Goal: Task Accomplishment & Management: Use online tool/utility

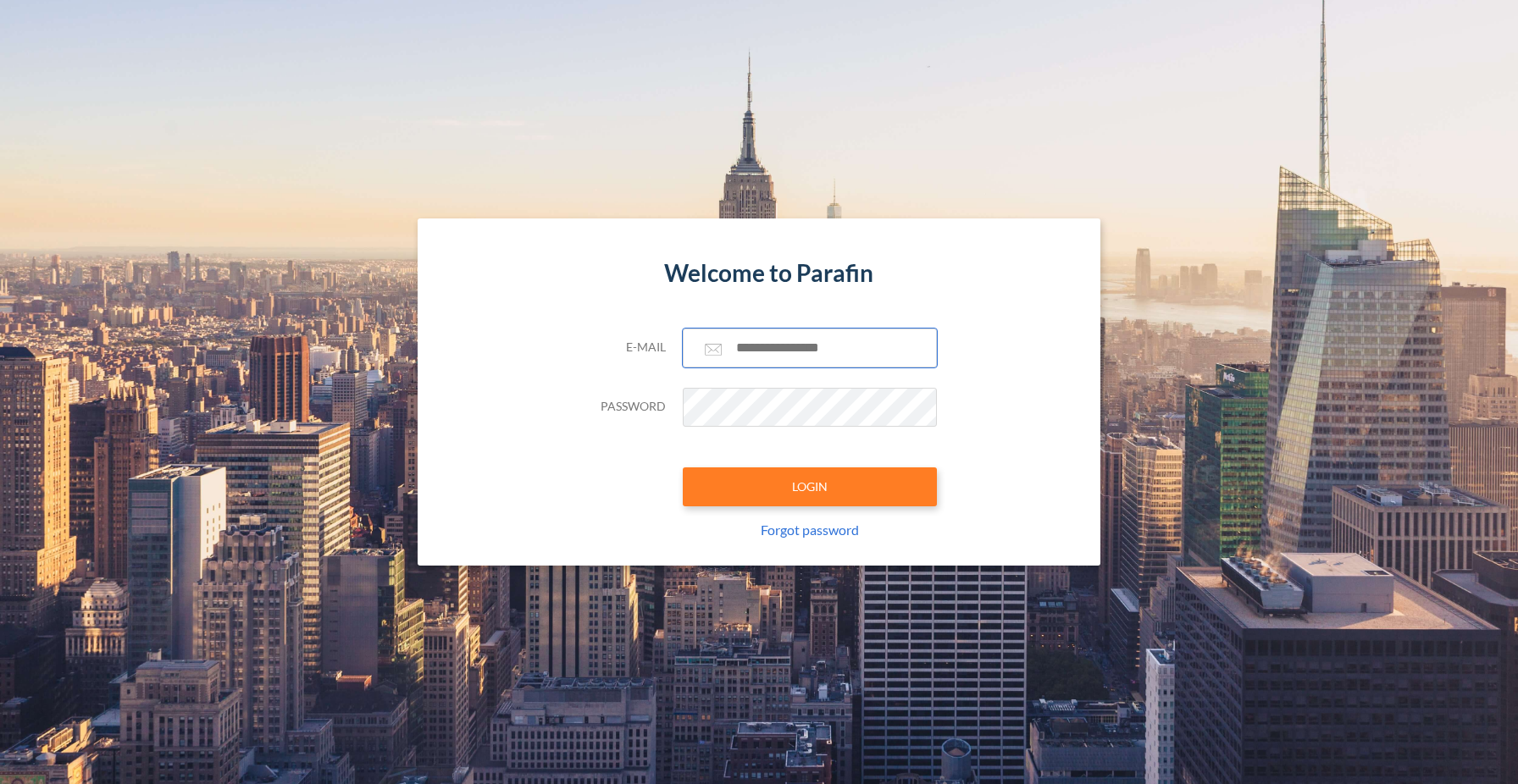
click at [797, 365] on input "text" at bounding box center [810, 348] width 254 height 38
type input "**********"
click at [814, 480] on button "LOGIN" at bounding box center [810, 487] width 254 height 38
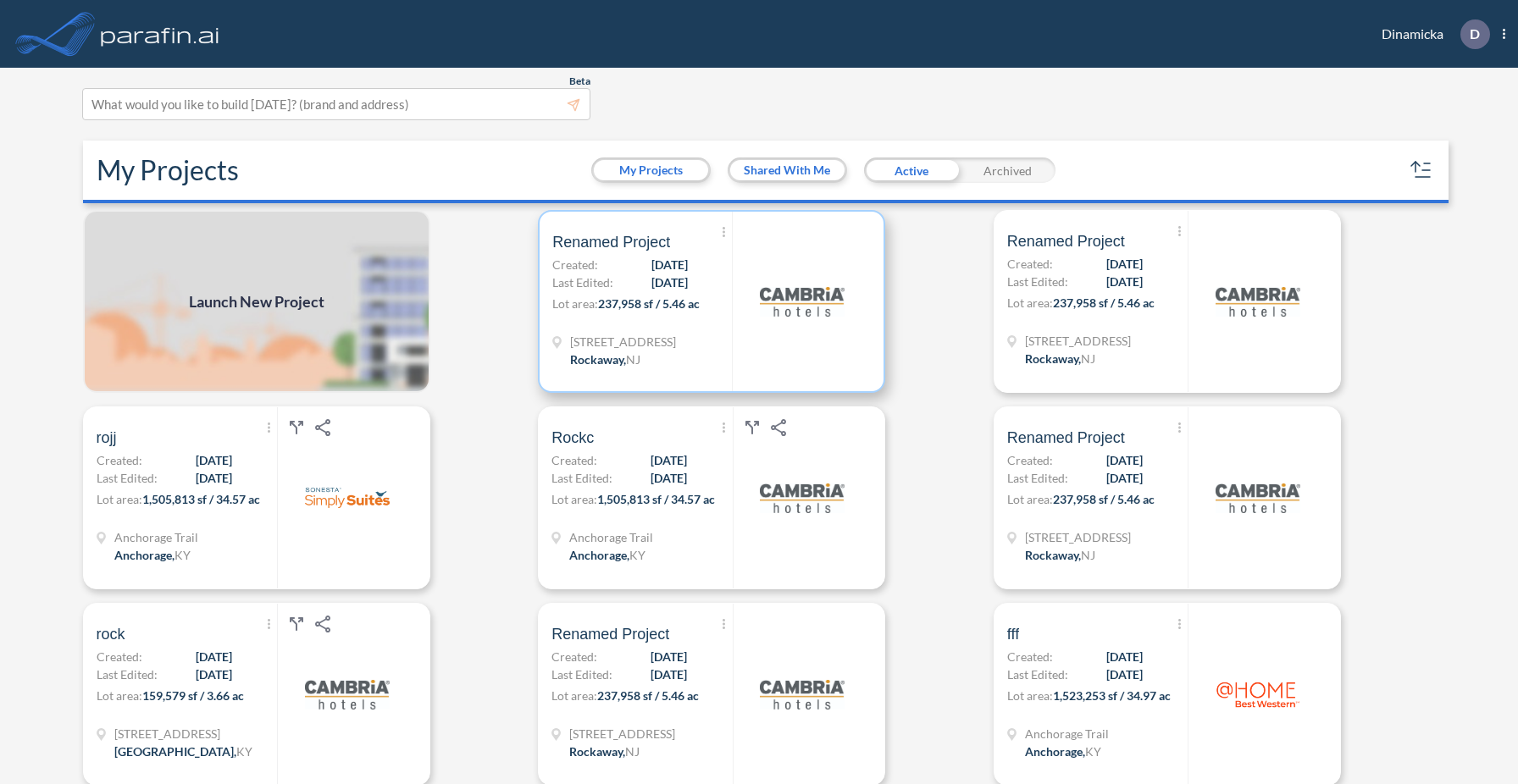
click at [722, 341] on div "[STREET_ADDRESS]" at bounding box center [642, 352] width 180 height 39
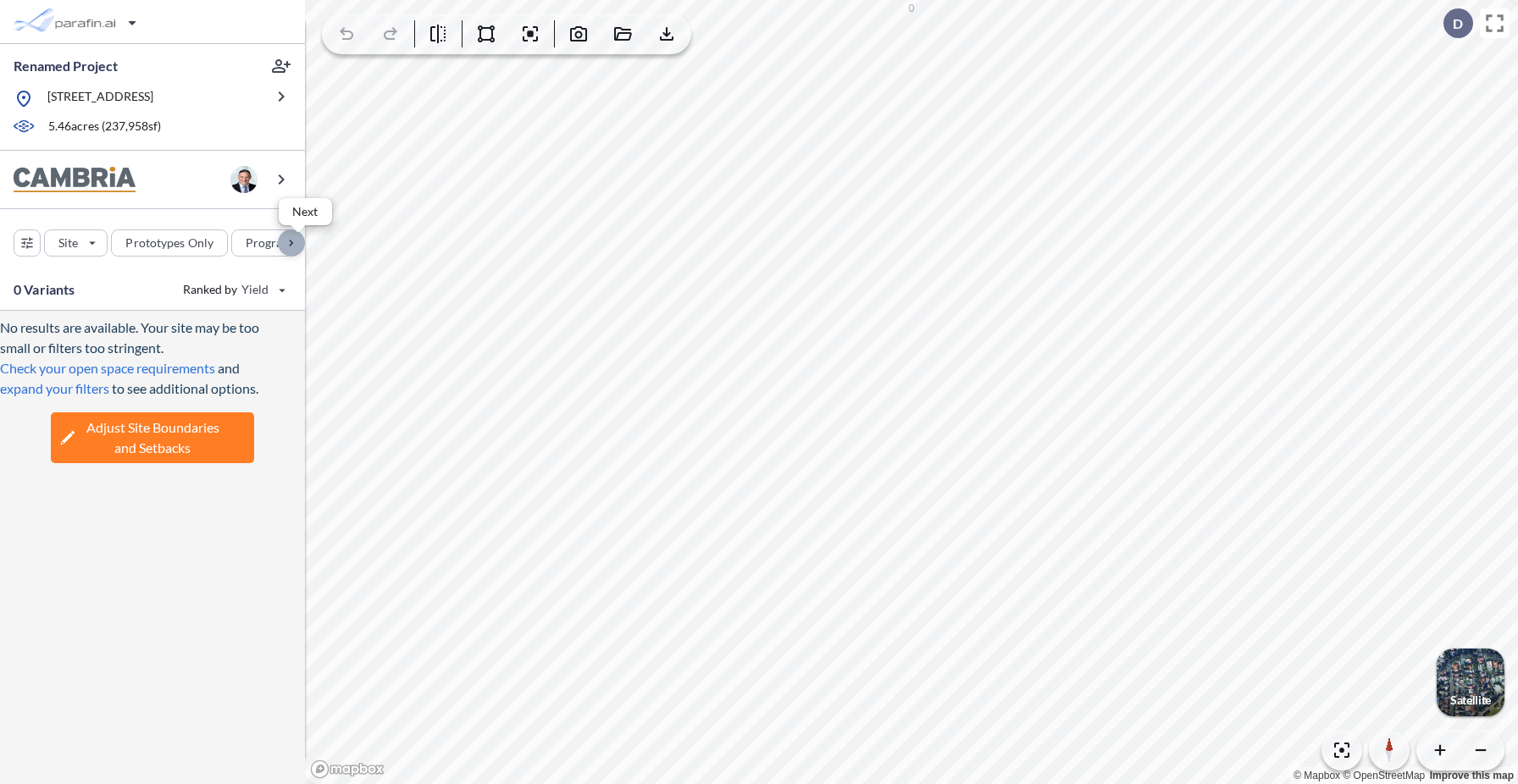
click at [293, 244] on div "button" at bounding box center [291, 243] width 27 height 27
click at [117, 238] on div "button" at bounding box center [85, 243] width 94 height 27
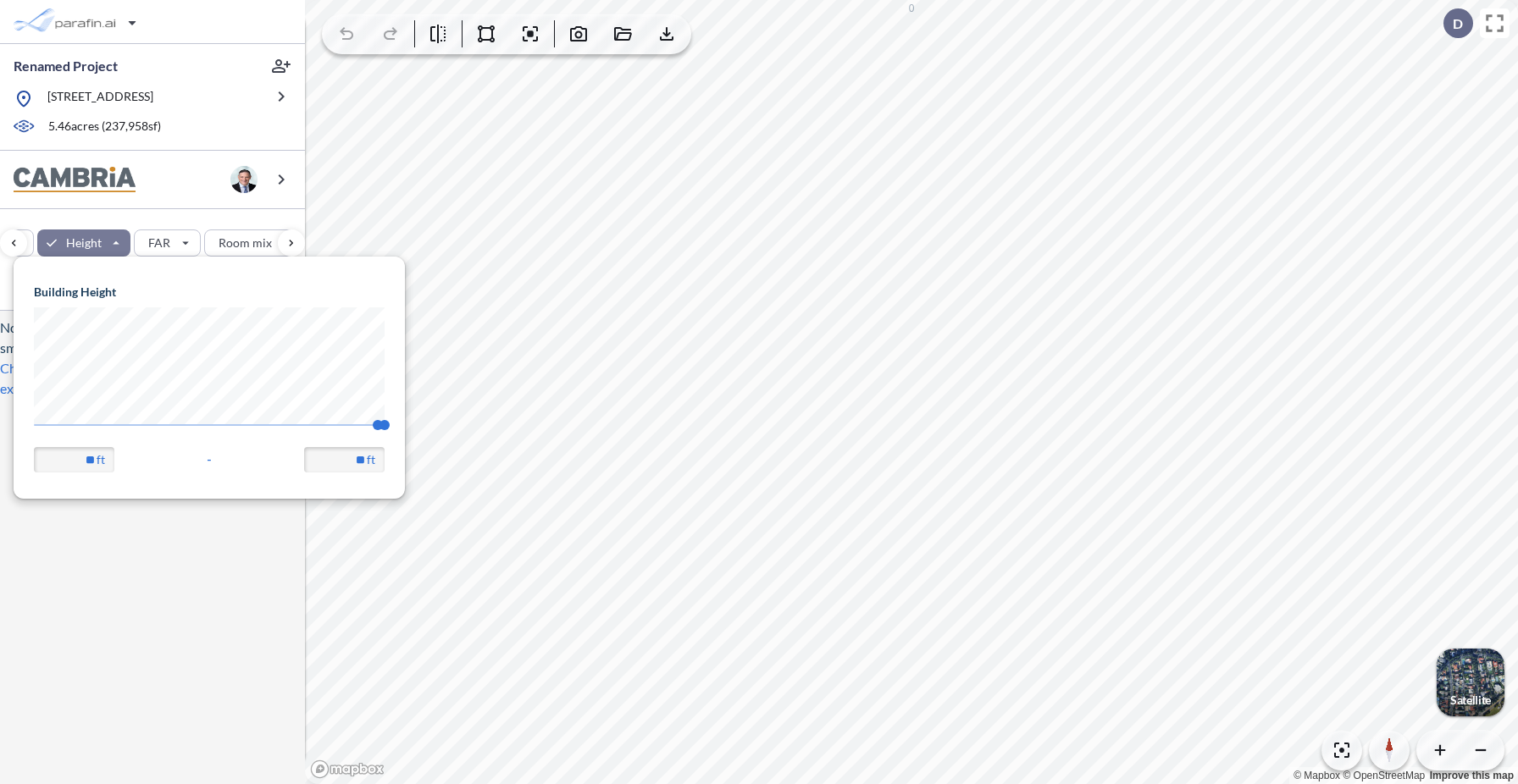
scroll to position [241, 392]
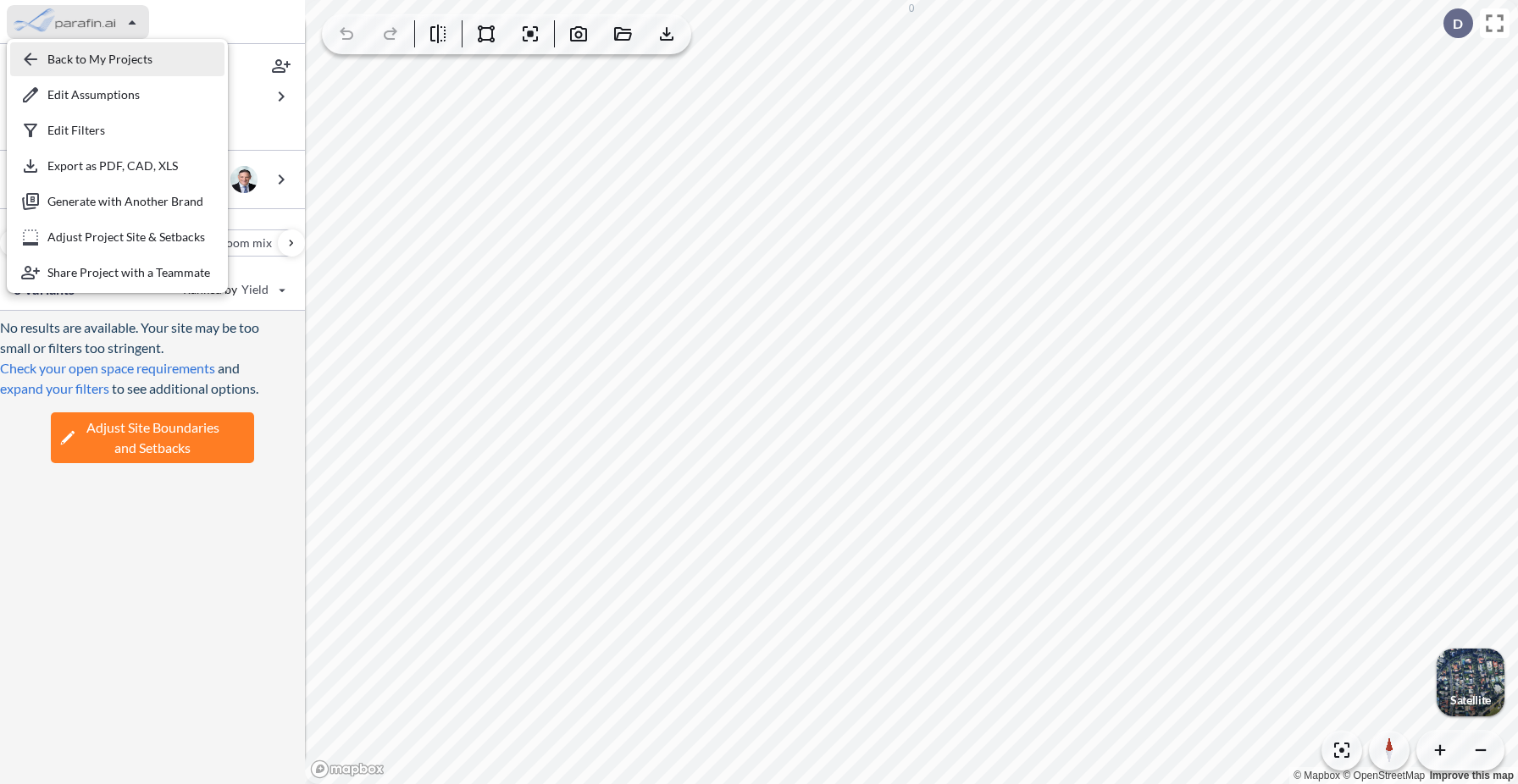
click at [66, 65] on div "button" at bounding box center [117, 59] width 215 height 34
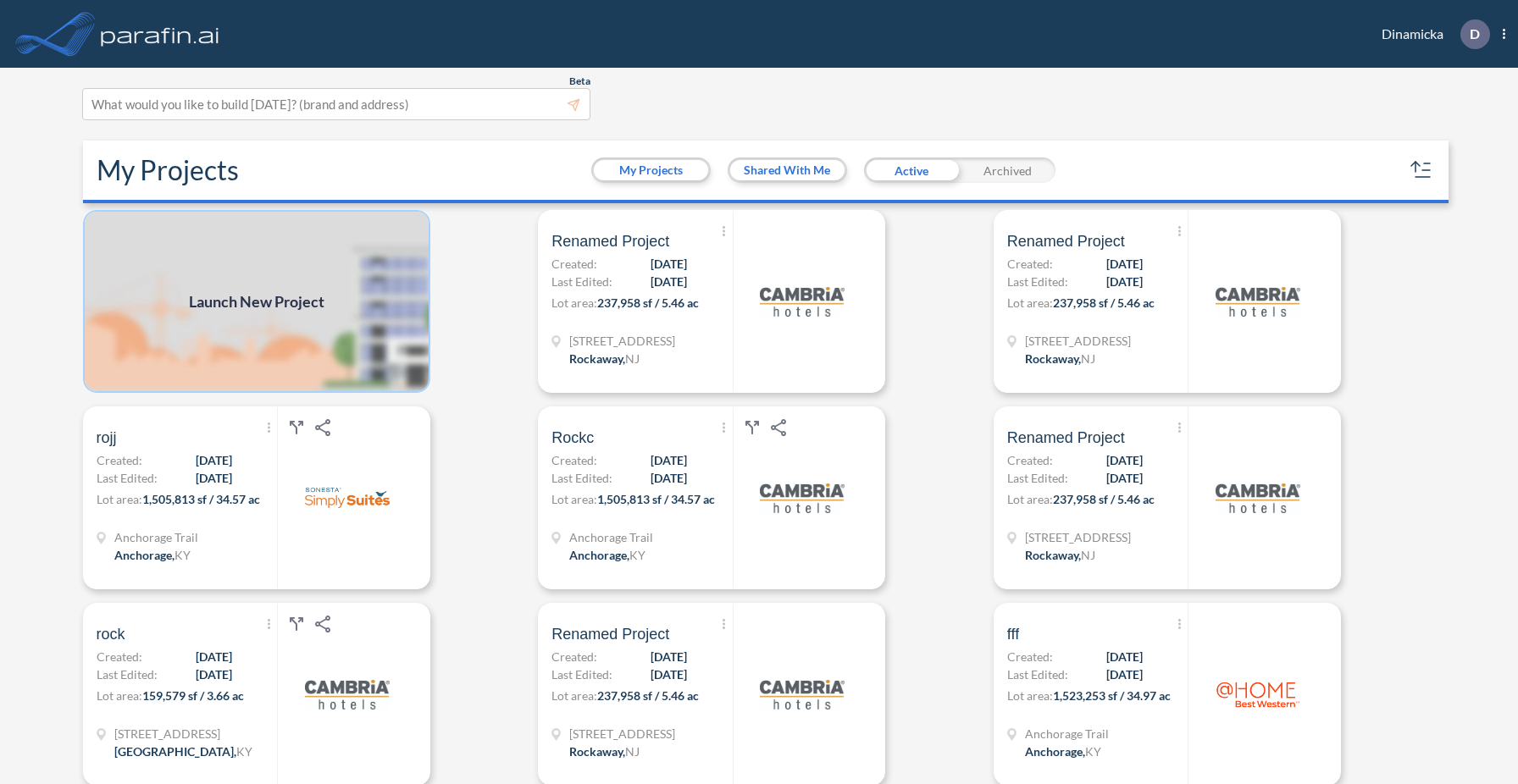
click at [282, 280] on img at bounding box center [256, 301] width 347 height 183
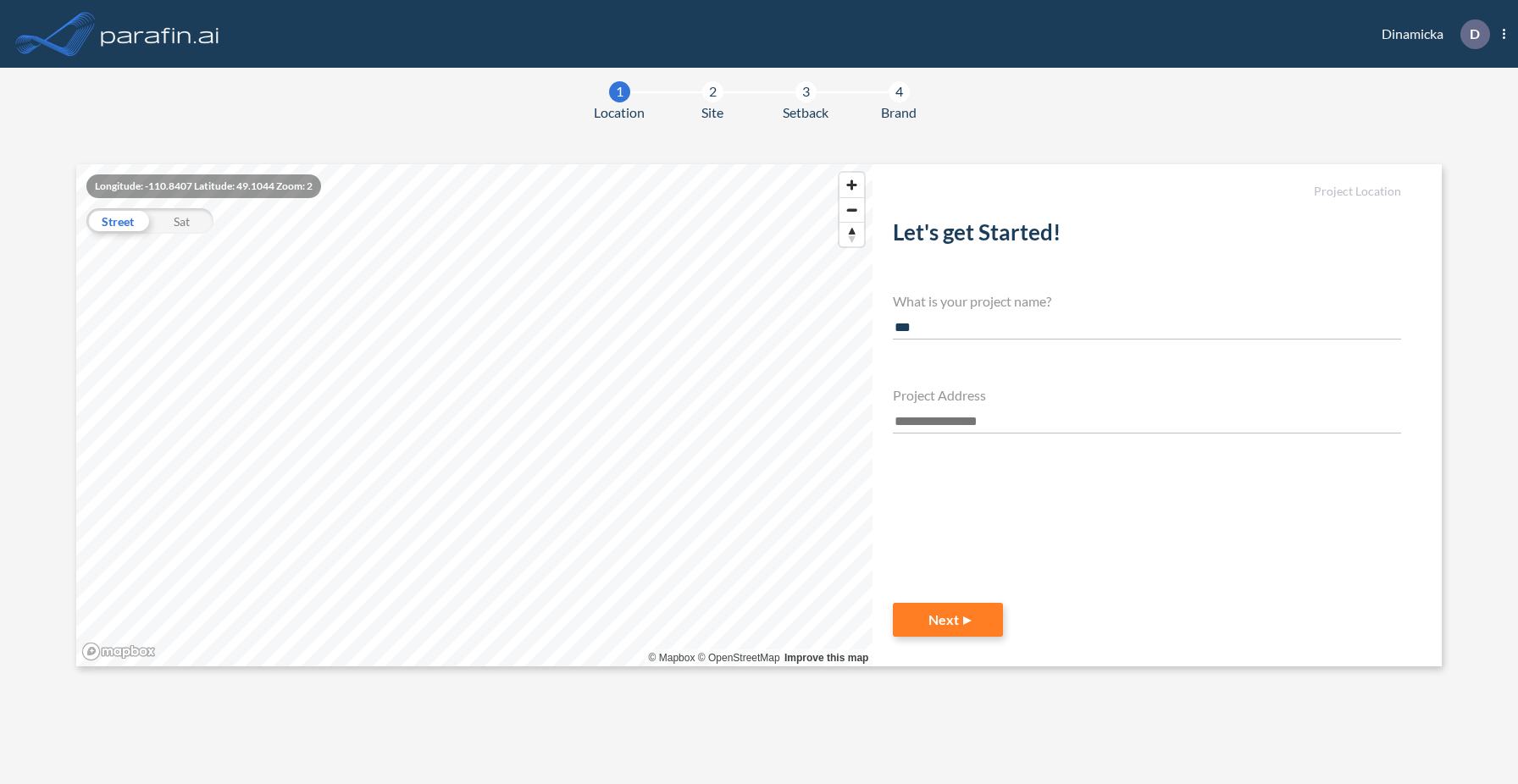
type input "***"
click at [919, 418] on input "text" at bounding box center [1147, 422] width 508 height 23
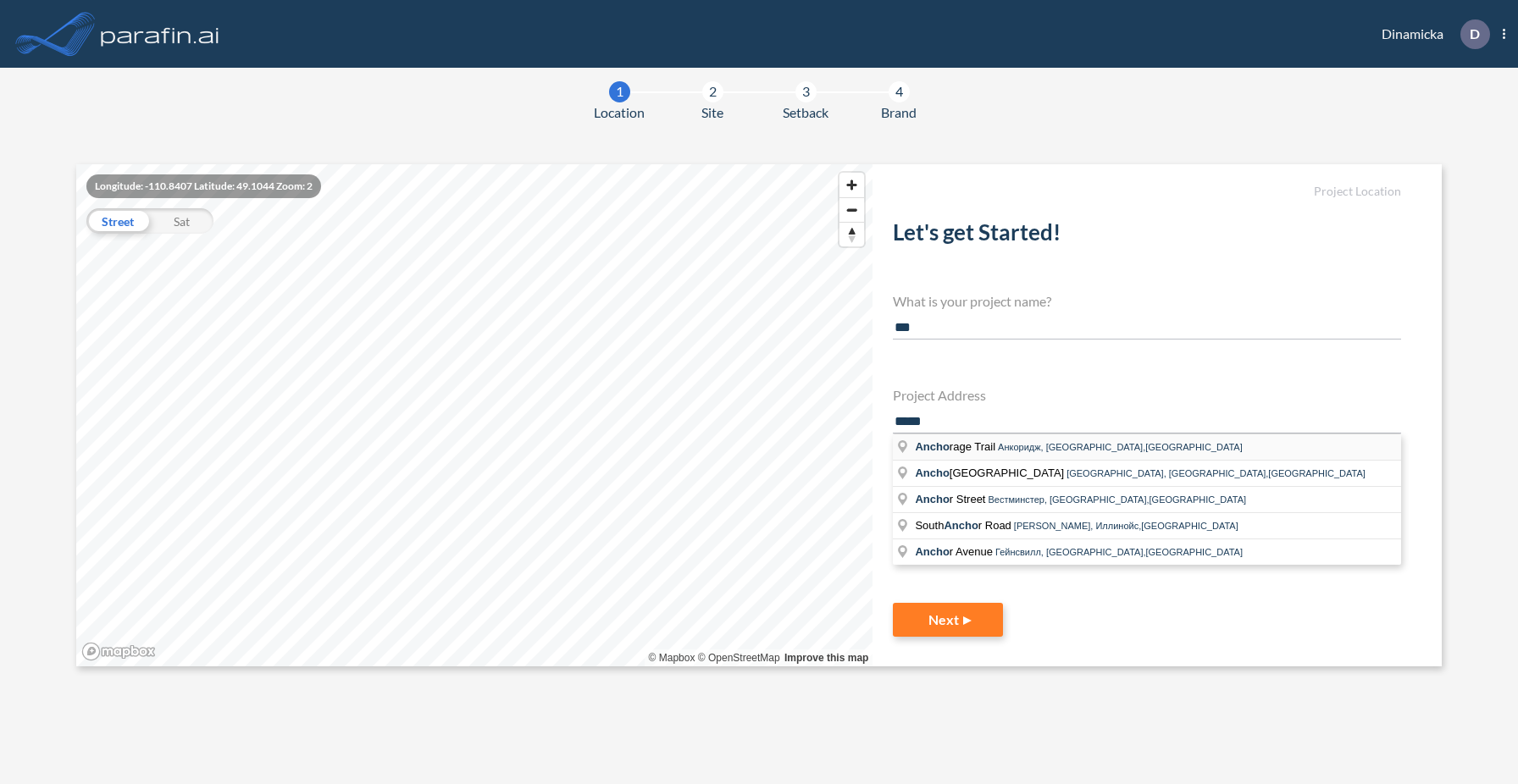
click at [959, 450] on span "Ancho rage Trail" at bounding box center [956, 446] width 83 height 13
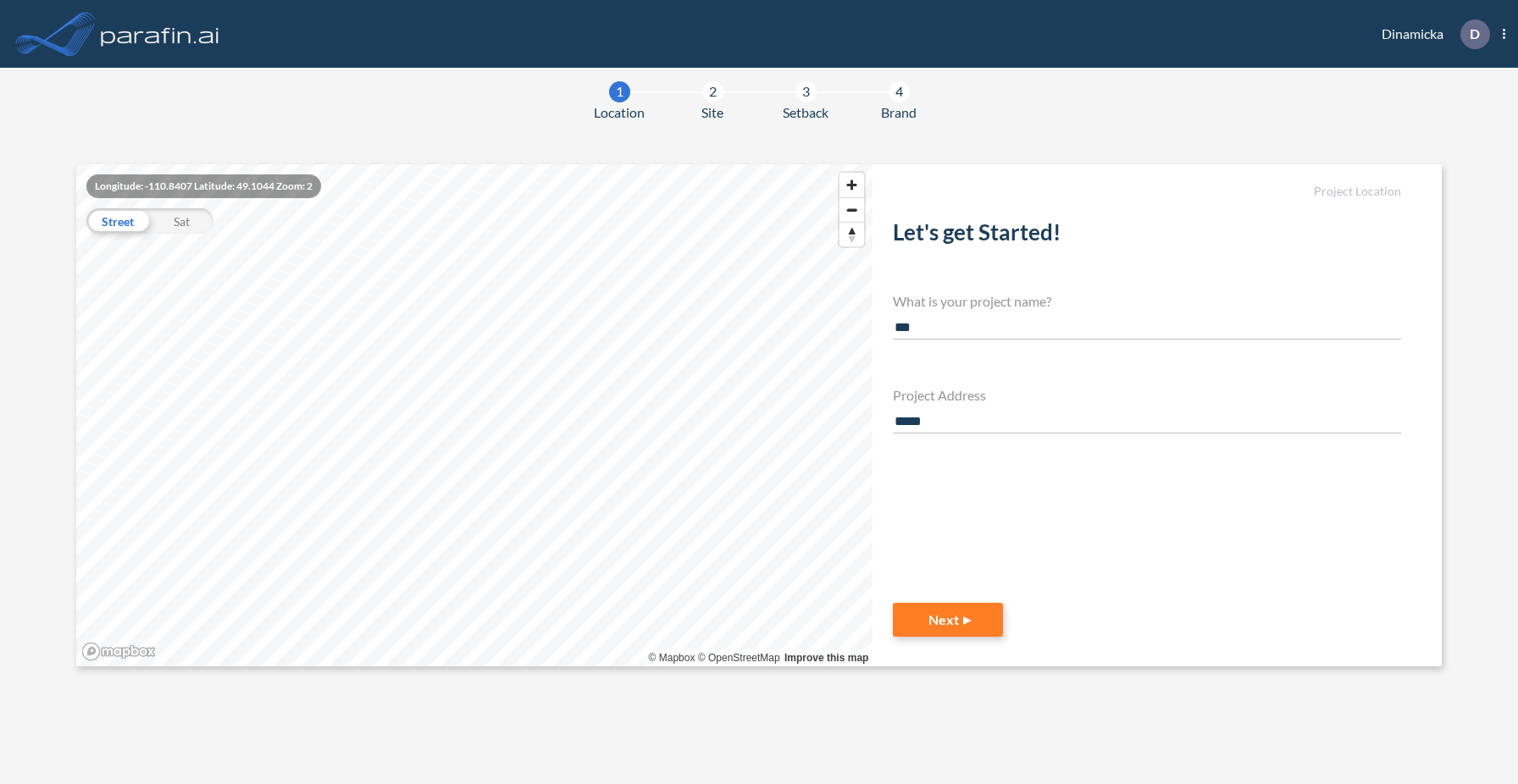
type input "**********"
click at [974, 618] on button "Next" at bounding box center [948, 620] width 110 height 34
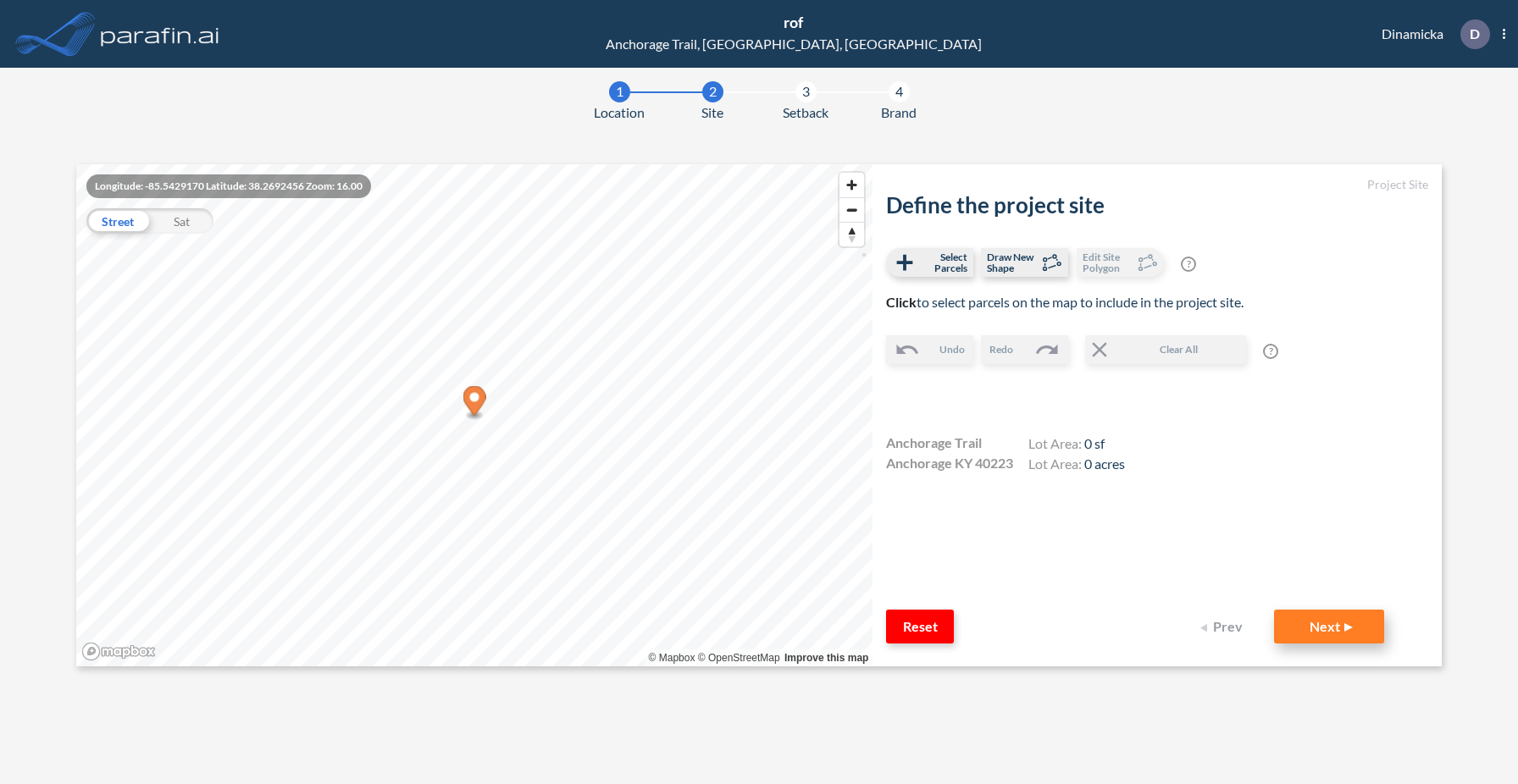
click at [1334, 624] on button "Next" at bounding box center [1328, 626] width 110 height 34
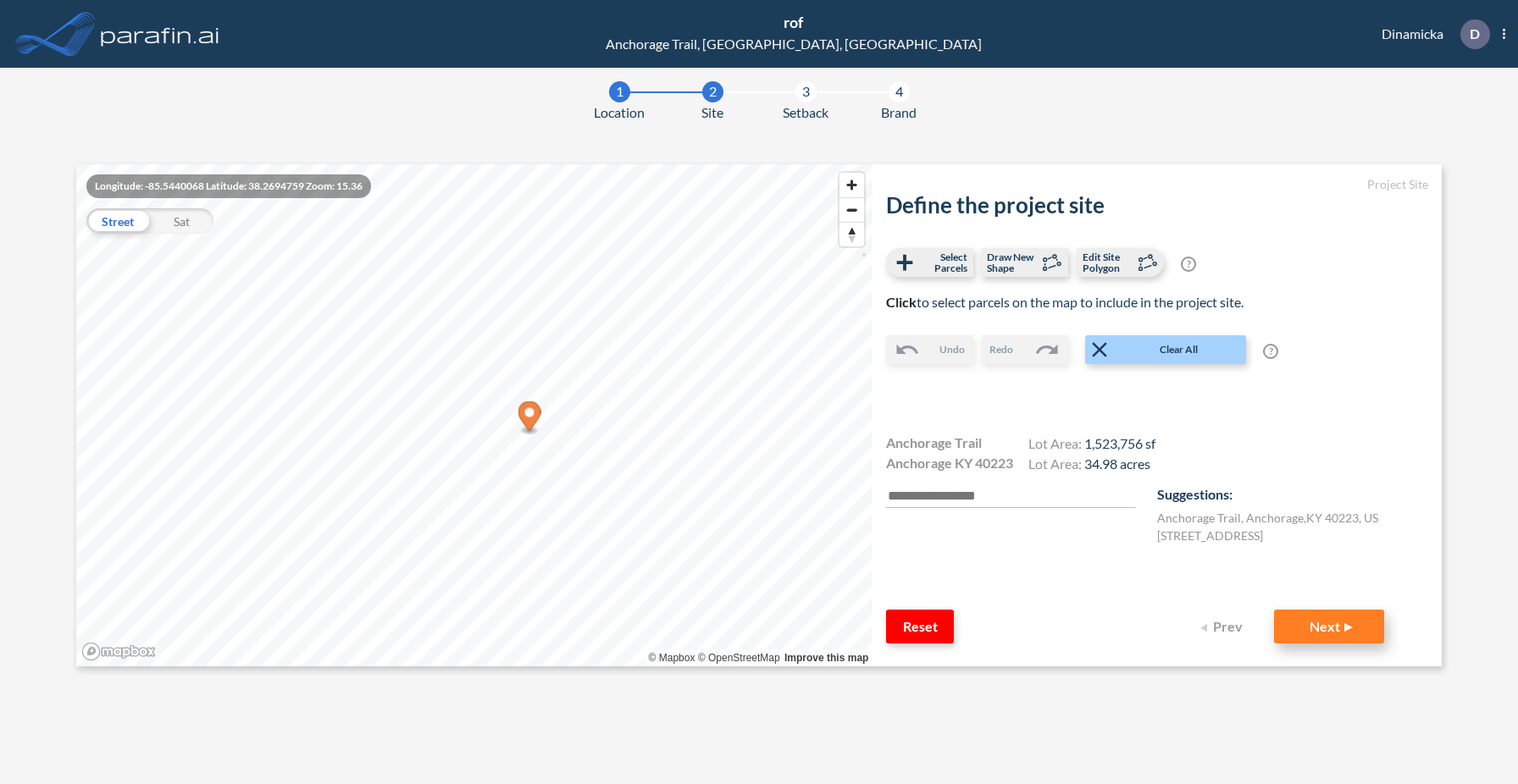
click at [1320, 632] on button "Next" at bounding box center [1328, 626] width 110 height 34
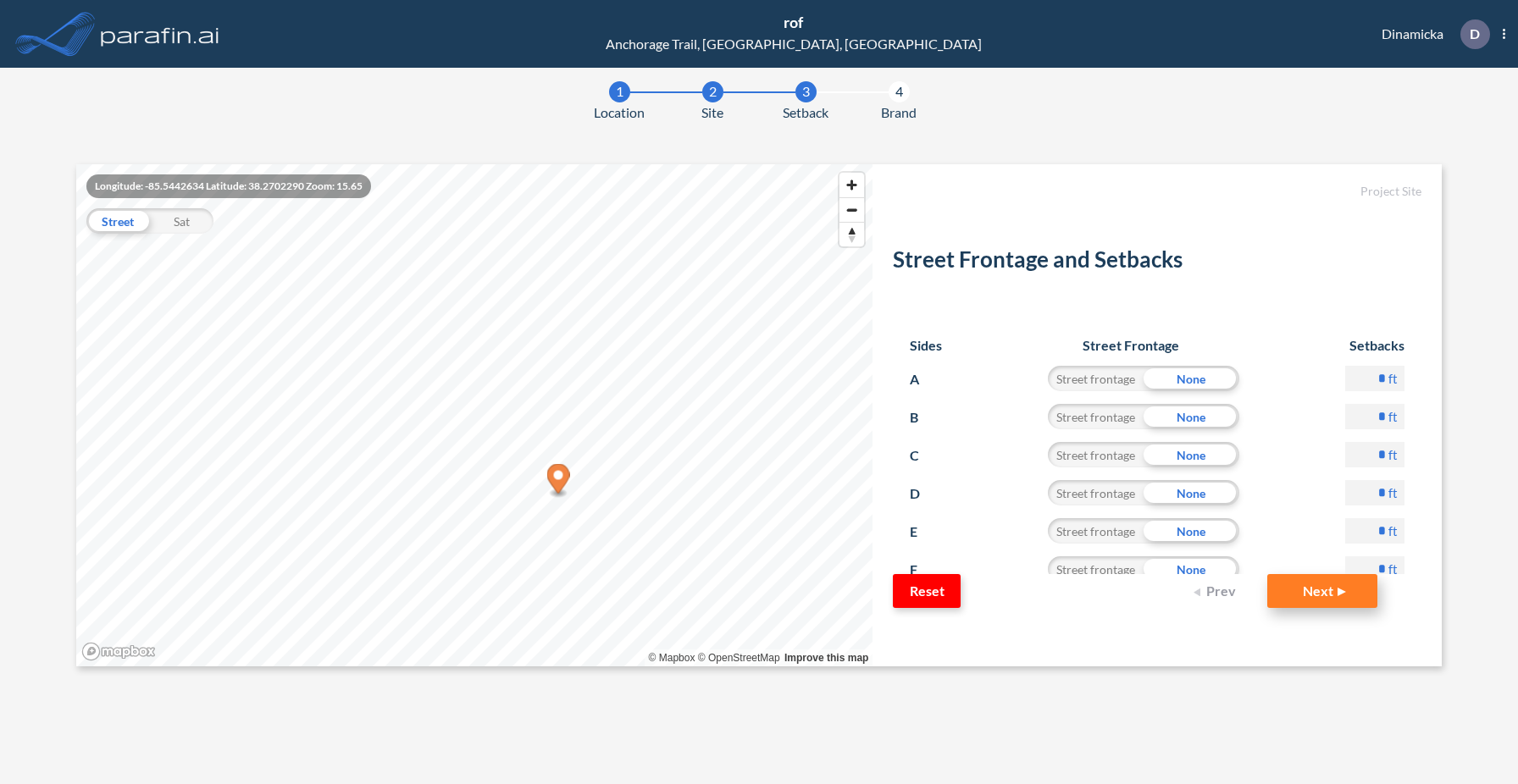
click at [1320, 598] on button "Next" at bounding box center [1322, 591] width 110 height 34
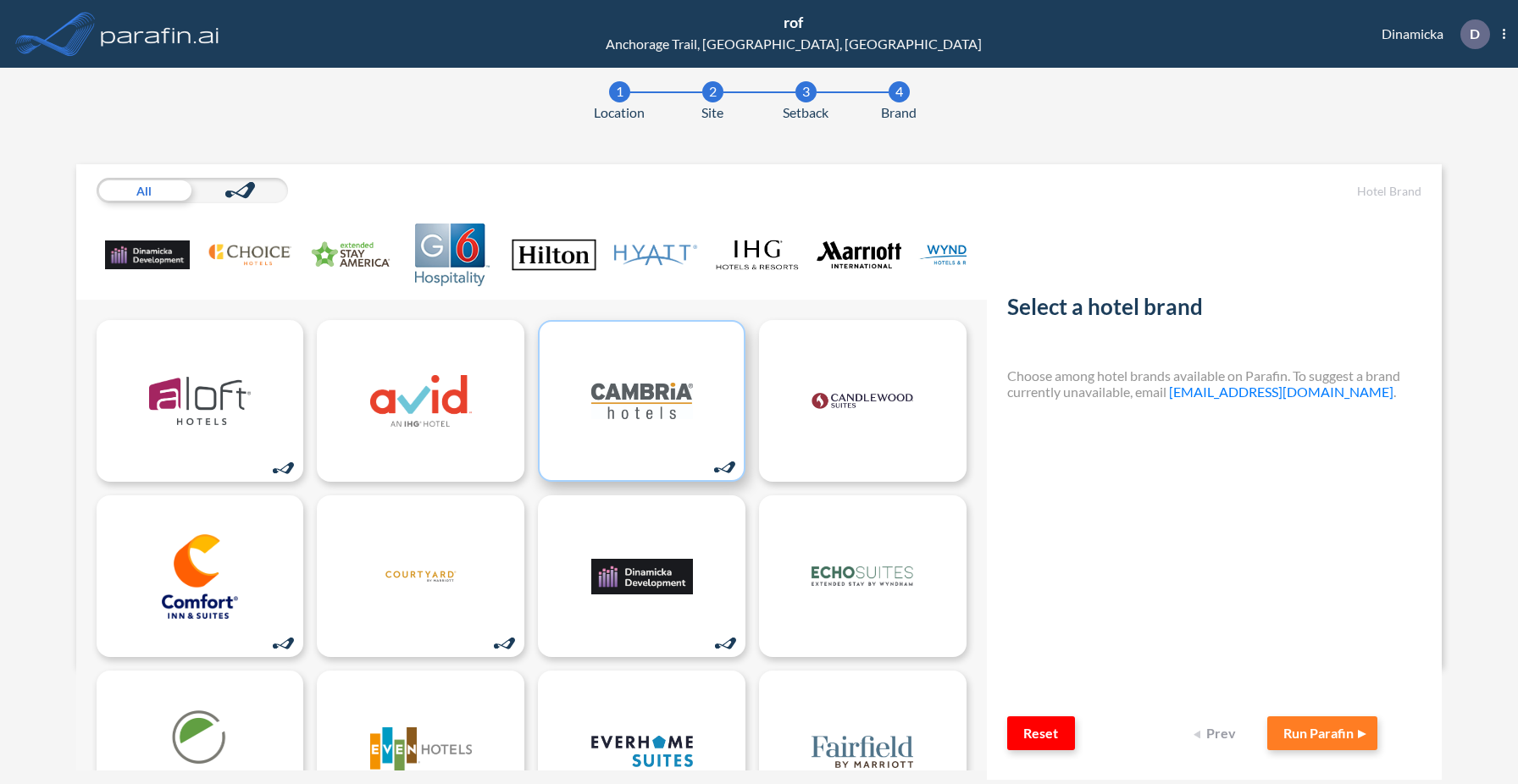
click at [662, 395] on img at bounding box center [643, 401] width 102 height 85
click at [1305, 733] on button "Run Parafin" at bounding box center [1322, 733] width 110 height 34
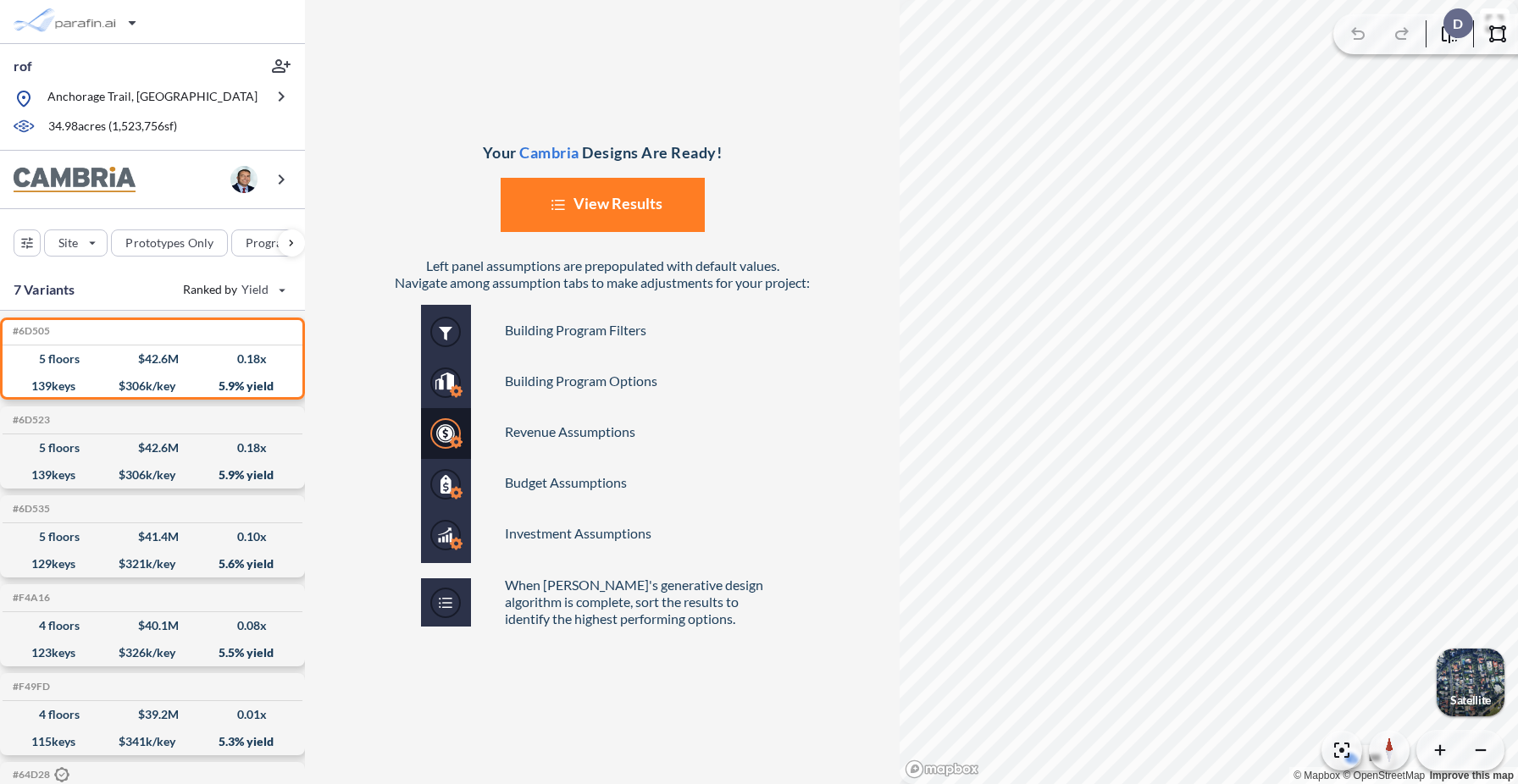
click at [635, 214] on button "List Created with Sketch. View Results" at bounding box center [602, 205] width 204 height 54
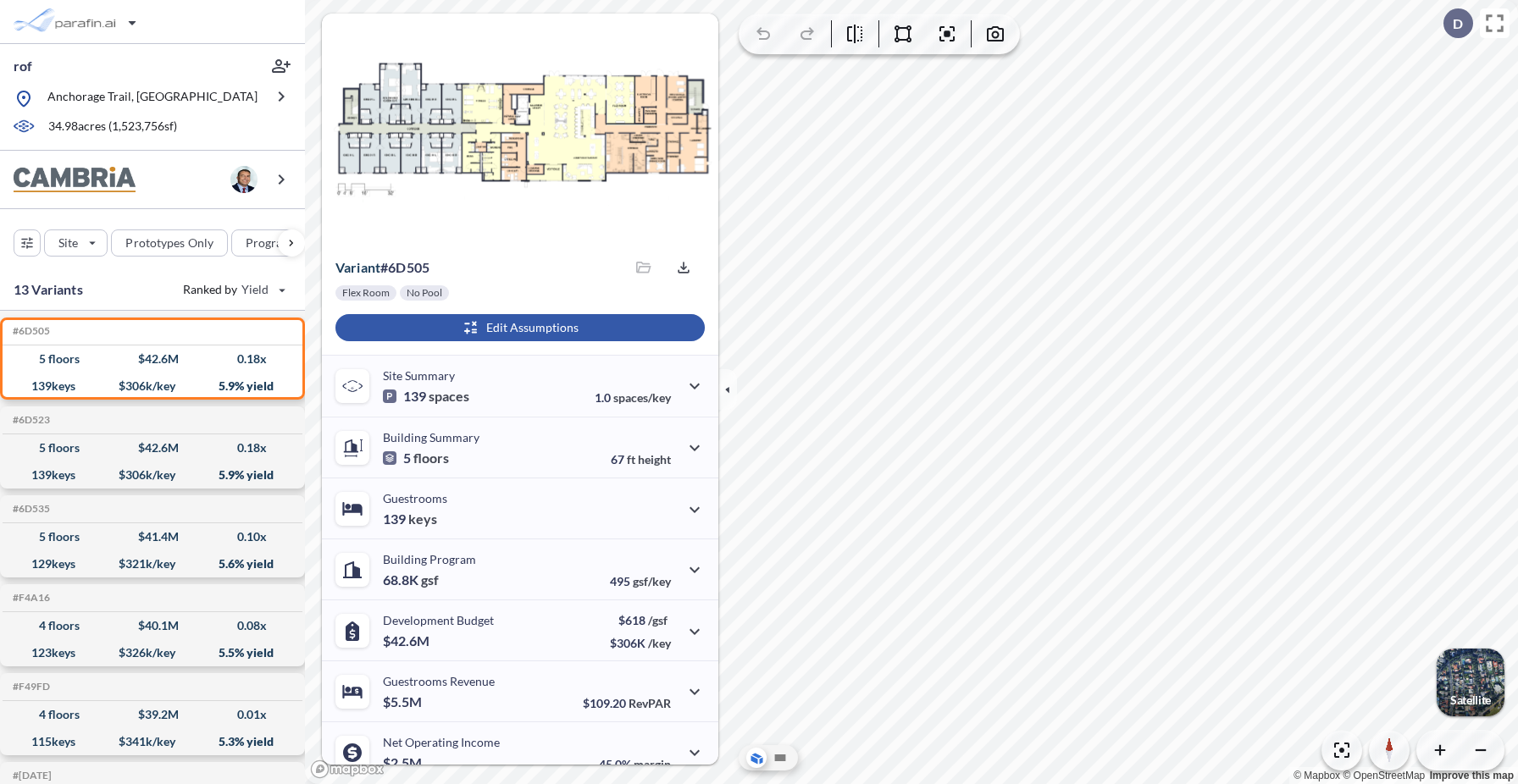
click at [564, 324] on div "button" at bounding box center [520, 328] width 369 height 27
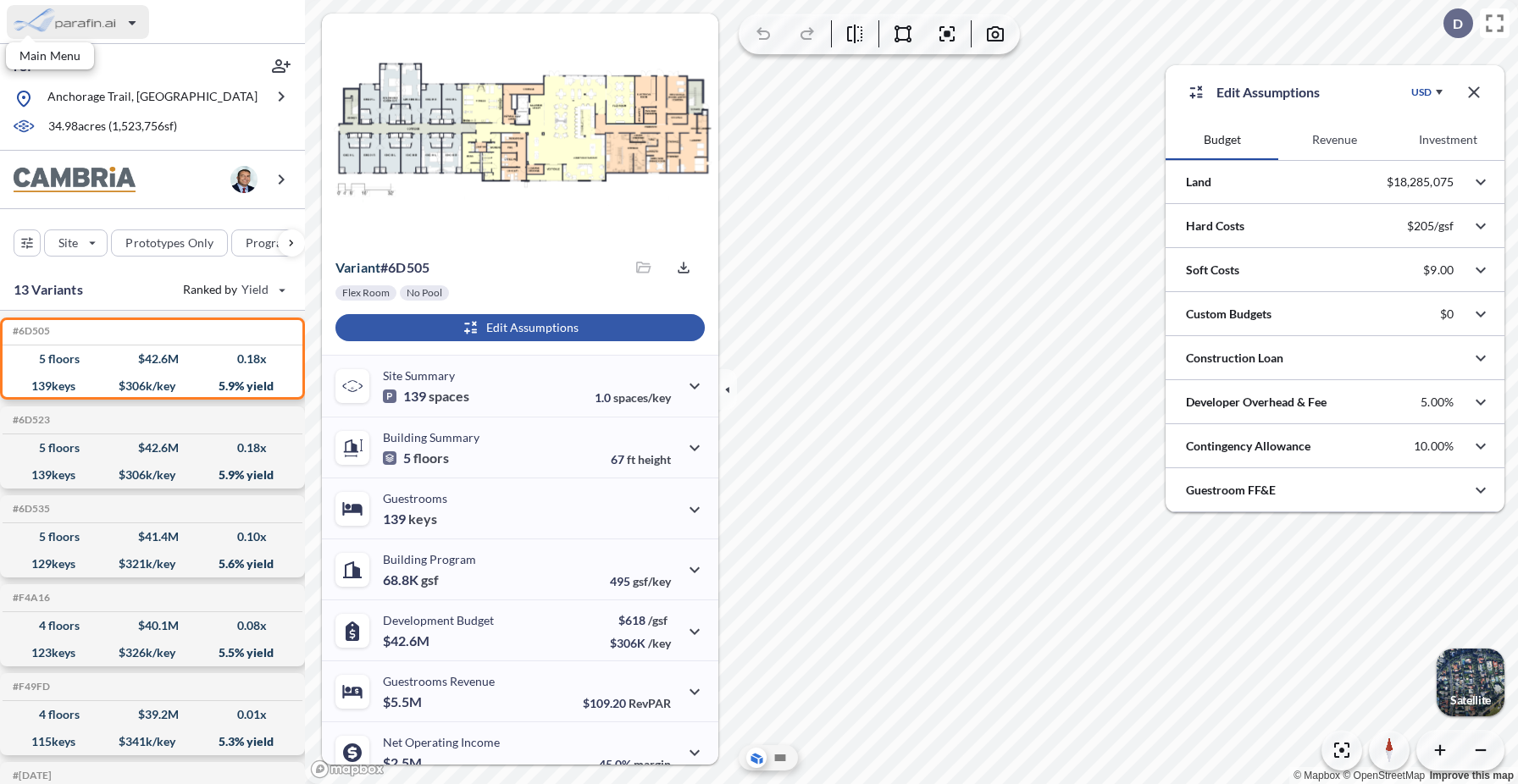
click at [87, 30] on div "button" at bounding box center [78, 21] width 142 height 34
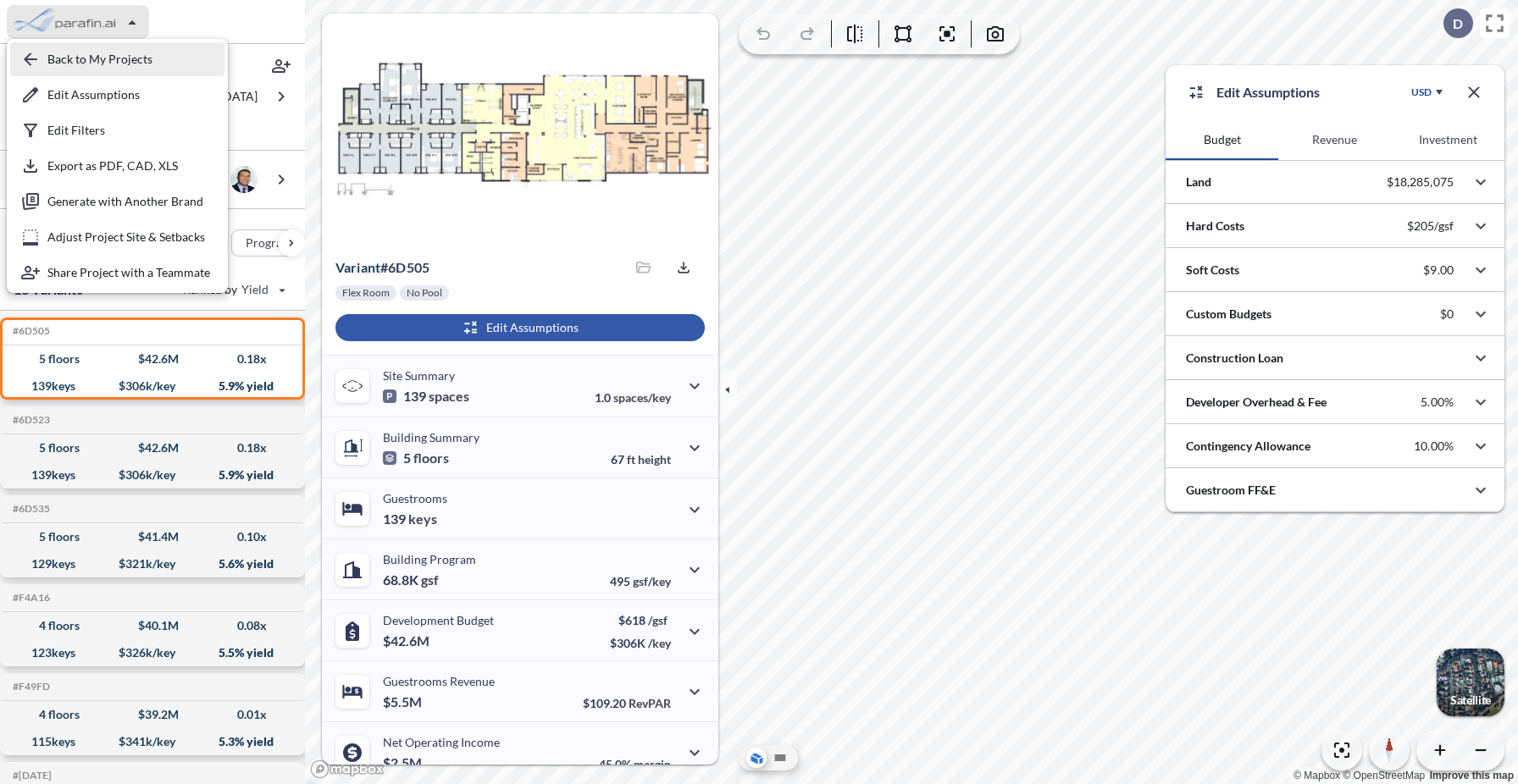
click at [88, 59] on div "button" at bounding box center [117, 59] width 215 height 34
